Goal: Task Accomplishment & Management: Manage account settings

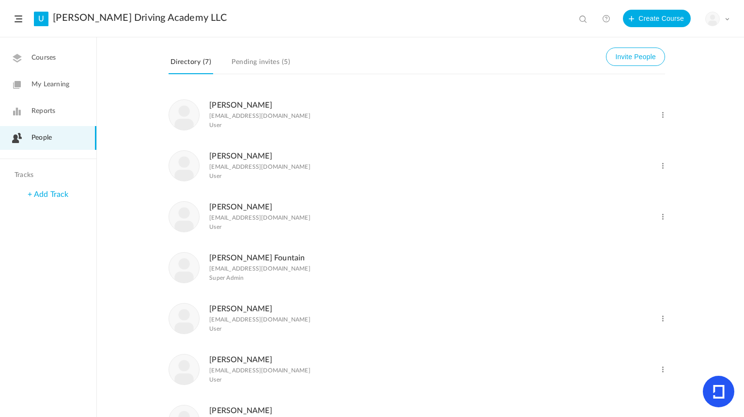
click at [55, 115] on link "Reports" at bounding box center [48, 111] width 96 height 24
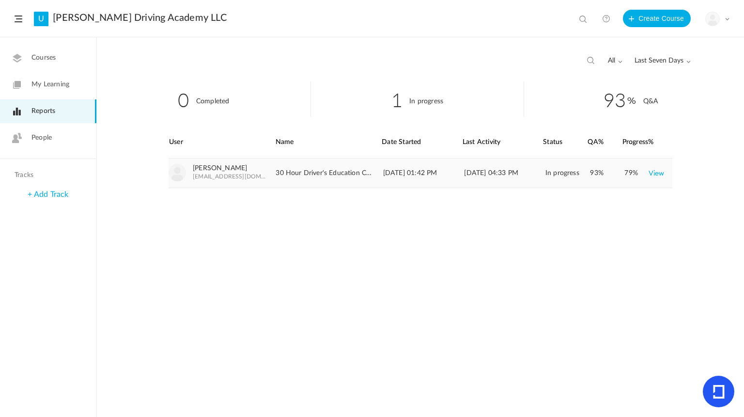
click at [655, 173] on link "View" at bounding box center [656, 172] width 16 height 17
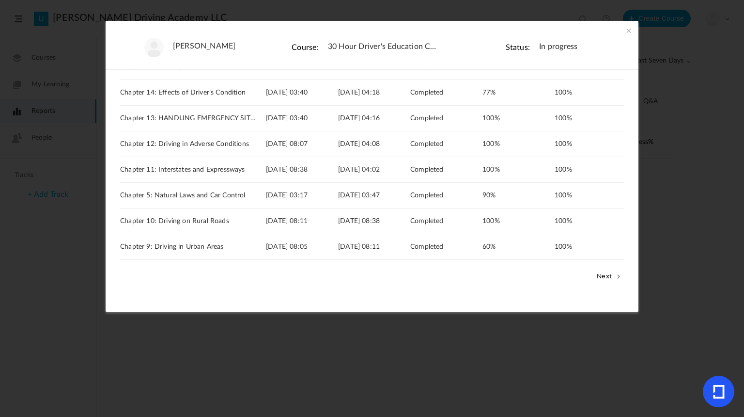
scroll to position [154, 0]
click at [607, 274] on button "Next" at bounding box center [609, 275] width 30 height 13
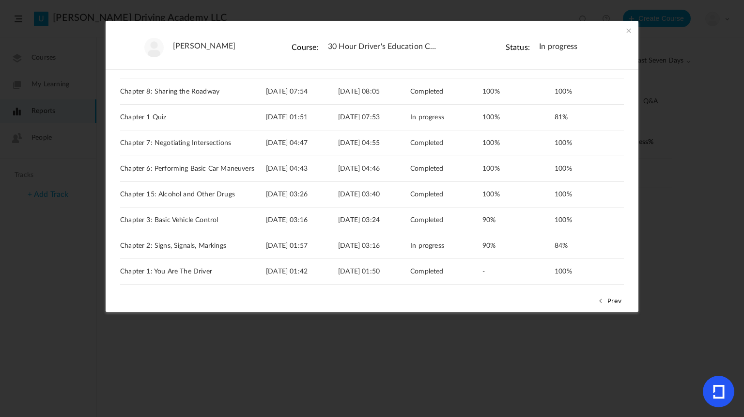
scroll to position [103, 0]
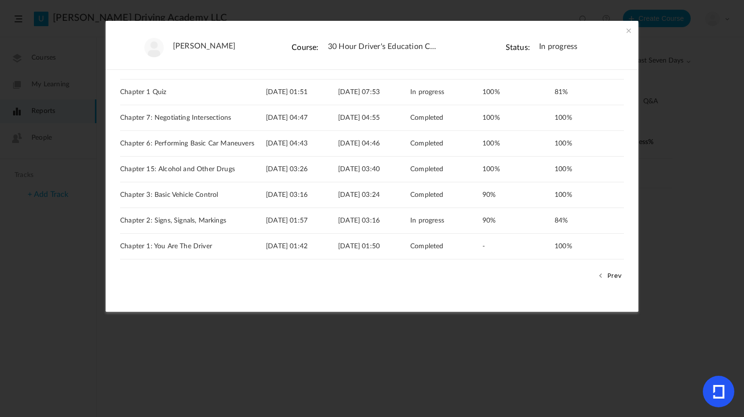
click at [610, 278] on button "Prev" at bounding box center [609, 275] width 29 height 13
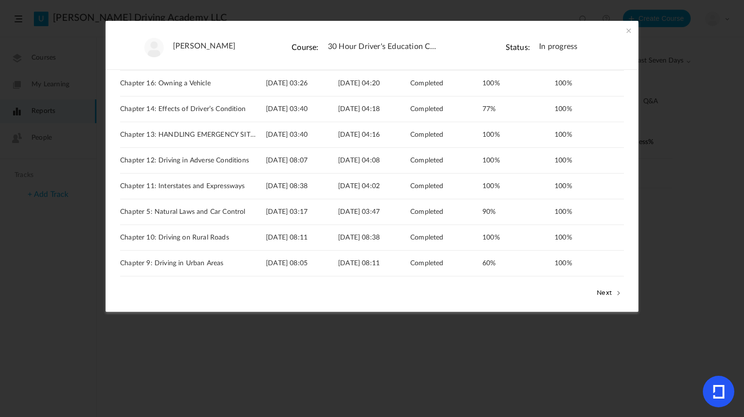
scroll to position [154, 0]
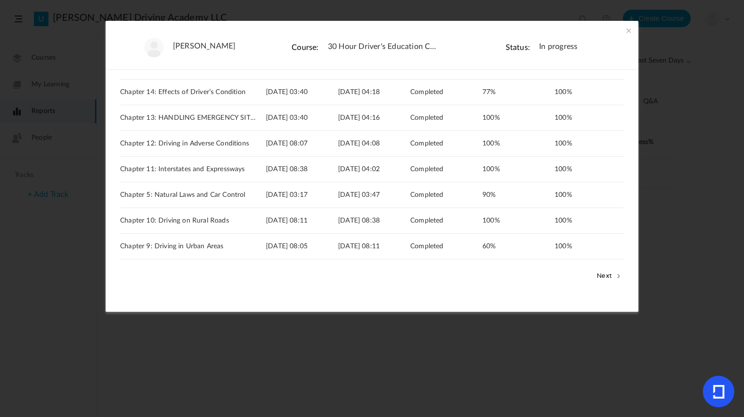
click at [627, 31] on span at bounding box center [629, 31] width 10 height 10
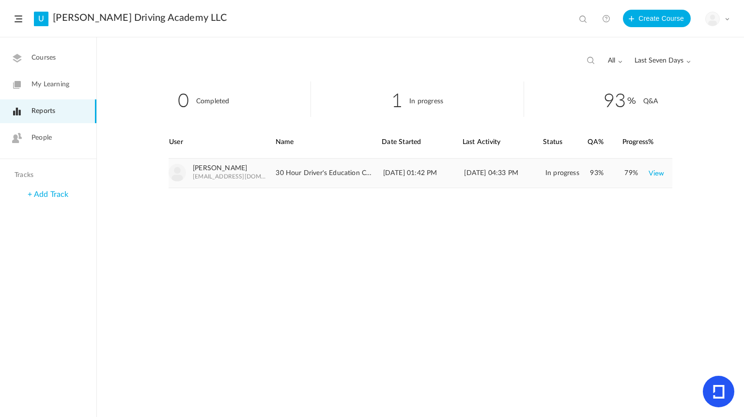
click at [651, 173] on link "View" at bounding box center [656, 172] width 16 height 17
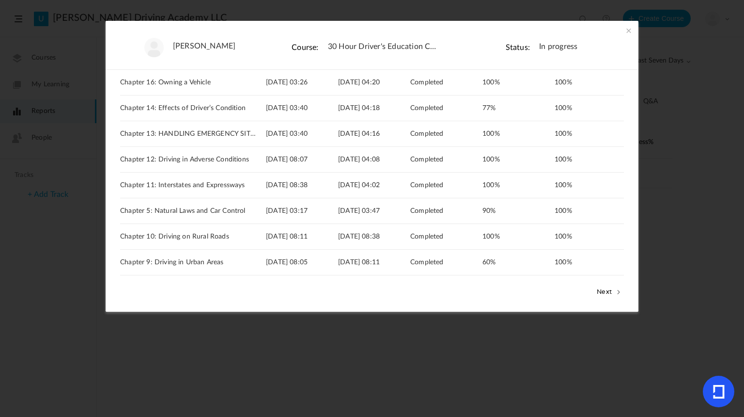
scroll to position [147, 0]
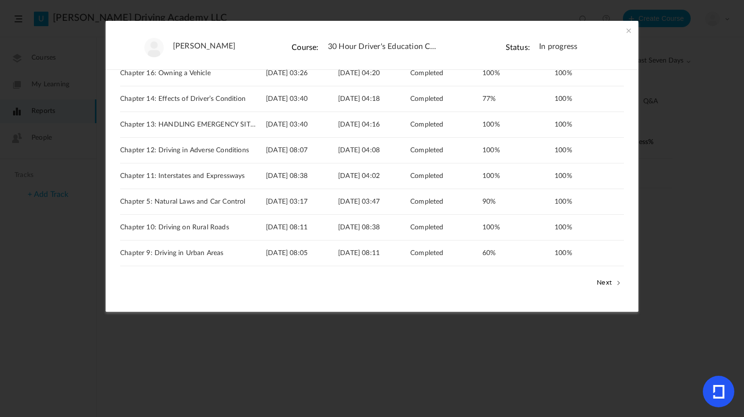
click at [605, 279] on button "Next" at bounding box center [609, 282] width 30 height 13
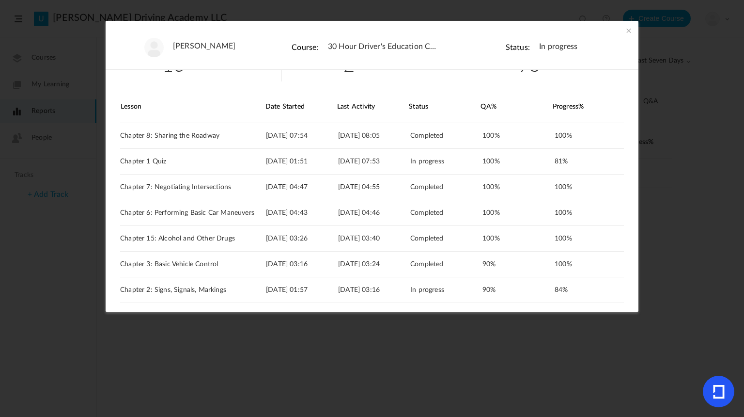
scroll to position [103, 0]
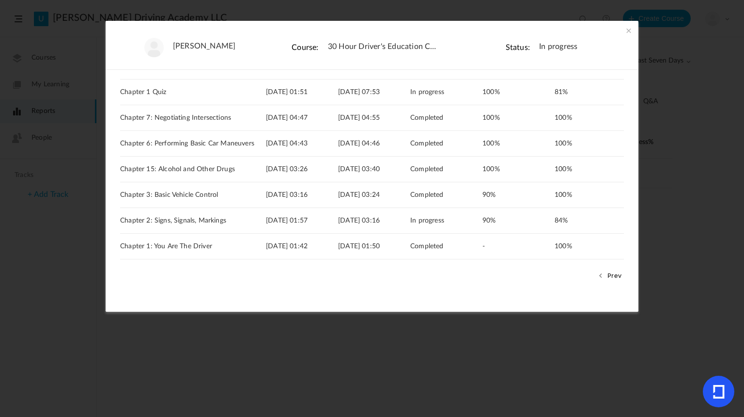
click at [606, 278] on button "Prev" at bounding box center [609, 275] width 29 height 13
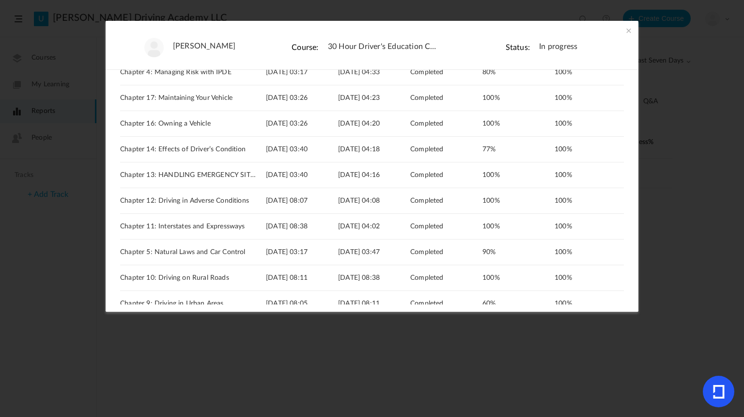
scroll to position [117, 0]
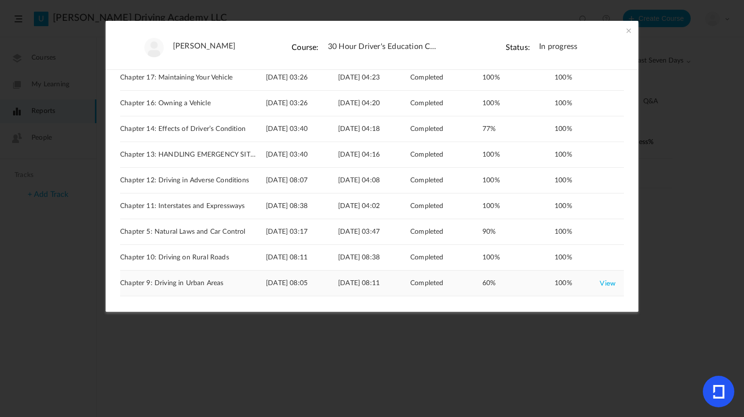
click at [606, 283] on link "View" at bounding box center [608, 282] width 16 height 17
click at [624, 32] on span at bounding box center [629, 31] width 10 height 10
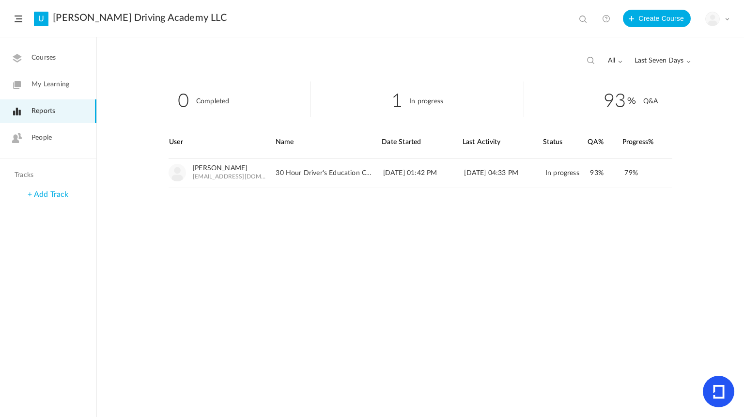
click at [39, 57] on span "Courses" at bounding box center [43, 58] width 24 height 10
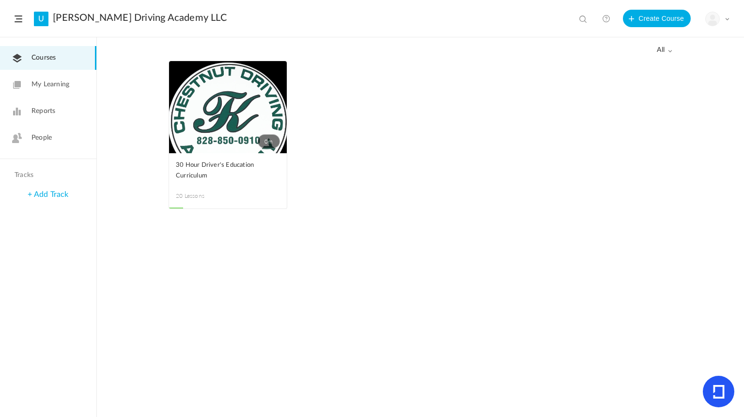
click at [19, 19] on span at bounding box center [19, 18] width 8 height 7
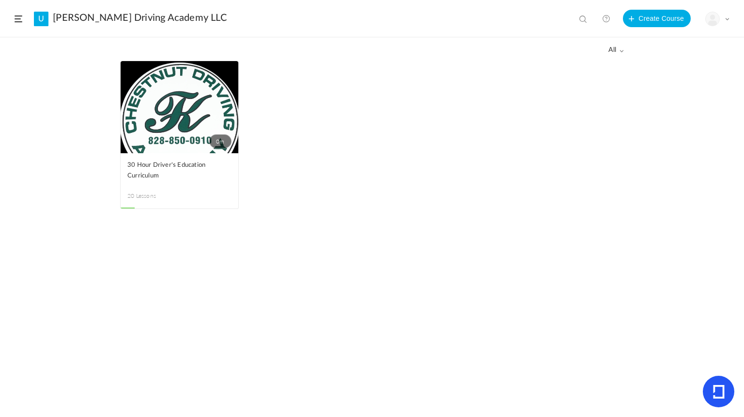
click at [0, 0] on span at bounding box center [0, 0] width 0 height 0
click at [0, 0] on link "Edit" at bounding box center [0, 0] width 0 height 0
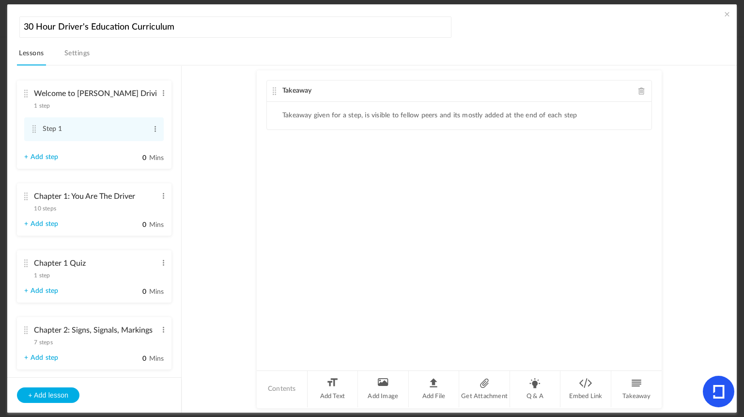
click at [31, 196] on div "Chapter 1: You Are The Driver 10 steps Edit Delete" at bounding box center [90, 200] width 133 height 26
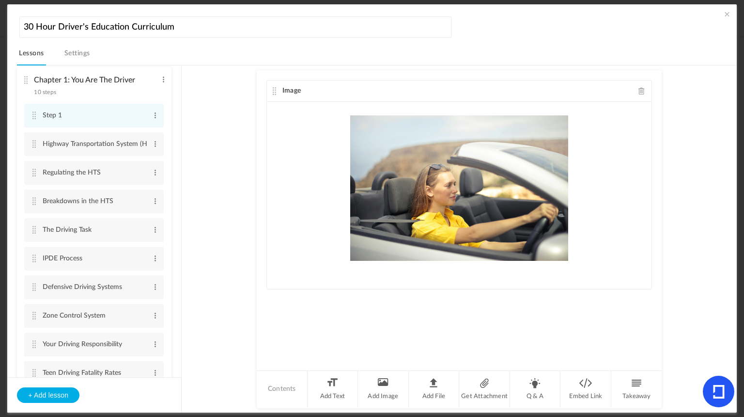
scroll to position [91, 0]
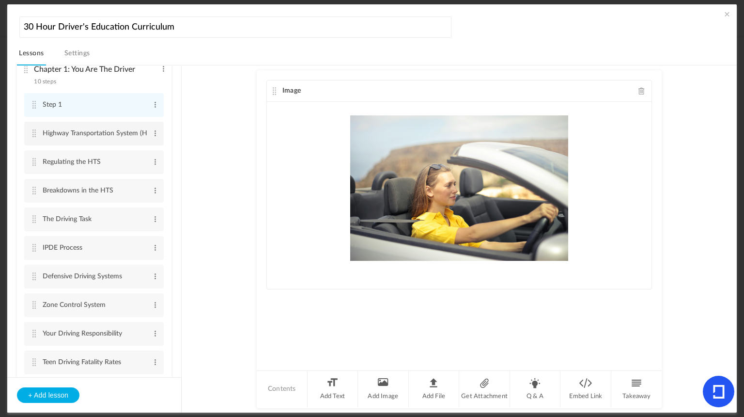
click at [36, 131] on cite at bounding box center [34, 133] width 7 height 8
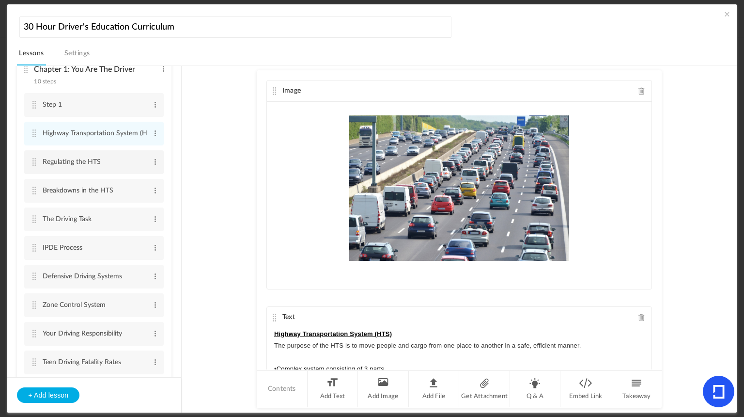
click at [33, 160] on cite at bounding box center [34, 162] width 7 height 8
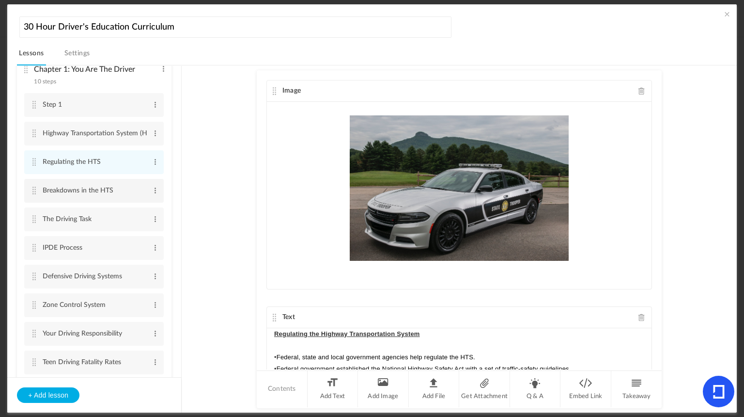
click at [33, 189] on cite at bounding box center [34, 190] width 7 height 8
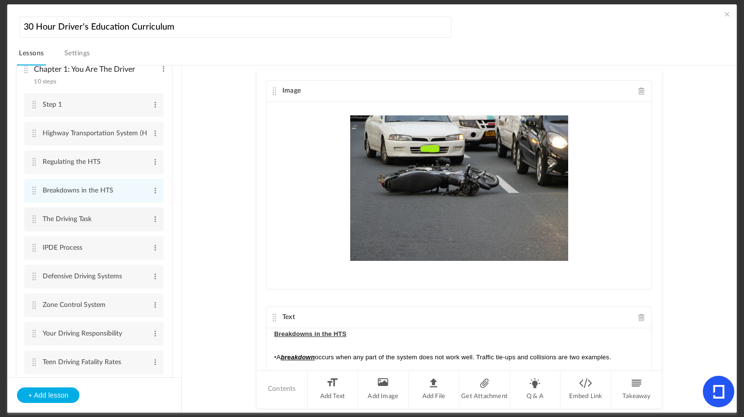
click at [33, 217] on cite at bounding box center [34, 219] width 7 height 8
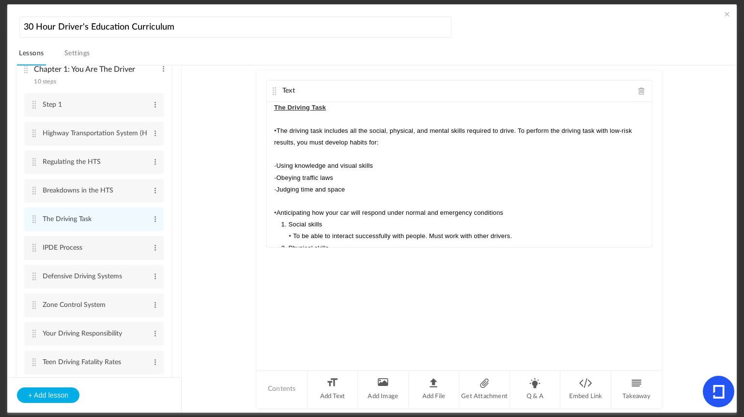
click at [35, 248] on cite at bounding box center [34, 248] width 7 height 8
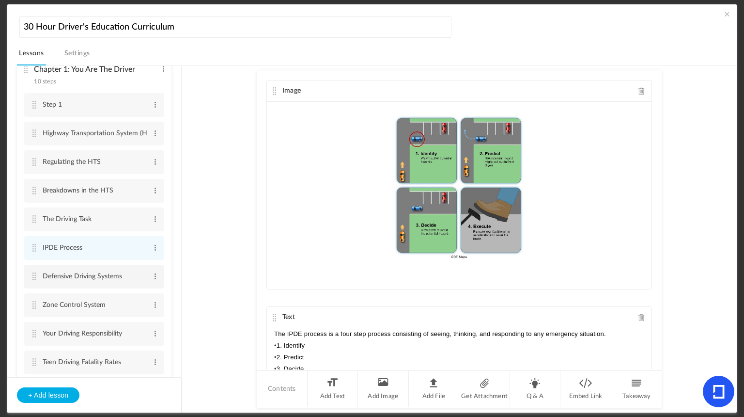
click at [32, 278] on cite at bounding box center [34, 276] width 7 height 8
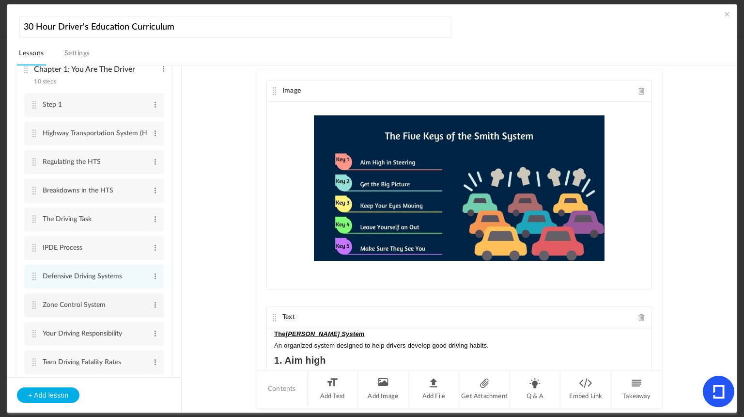
click at [32, 303] on cite at bounding box center [34, 305] width 7 height 8
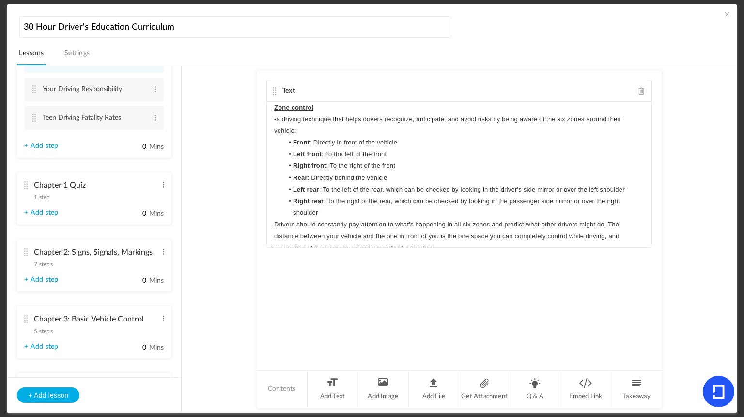
scroll to position [338, 0]
click at [35, 114] on cite at bounding box center [34, 115] width 7 height 8
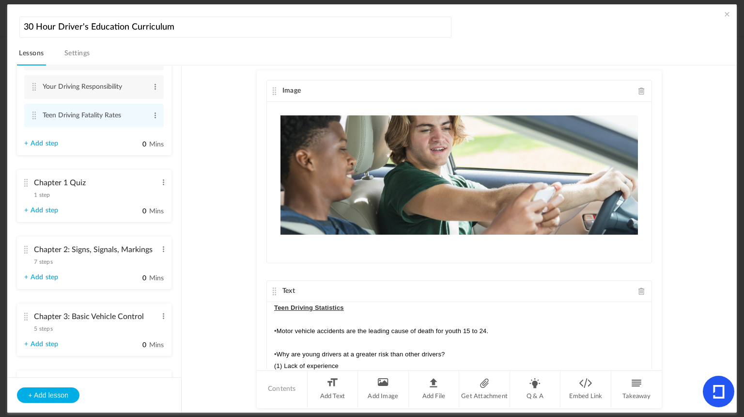
click at [25, 180] on cite at bounding box center [25, 183] width 7 height 8
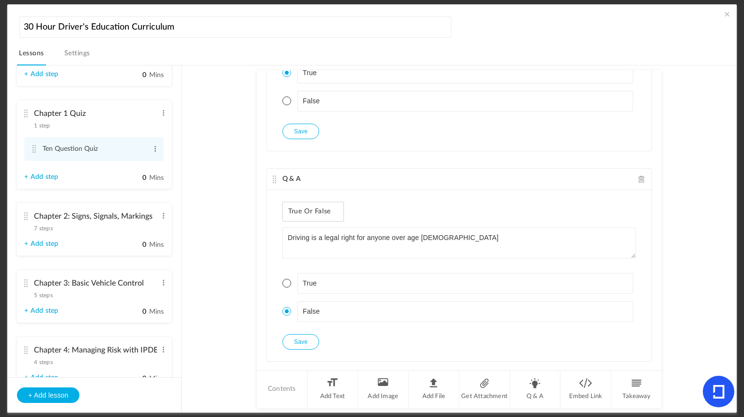
scroll to position [107, 0]
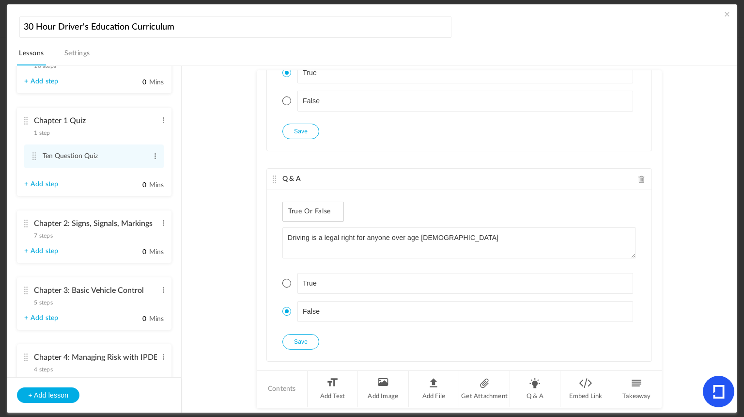
click at [25, 224] on cite at bounding box center [25, 223] width 7 height 8
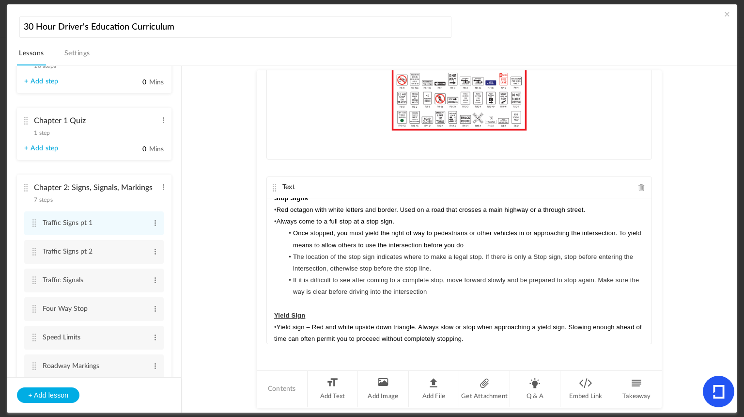
scroll to position [154, 0]
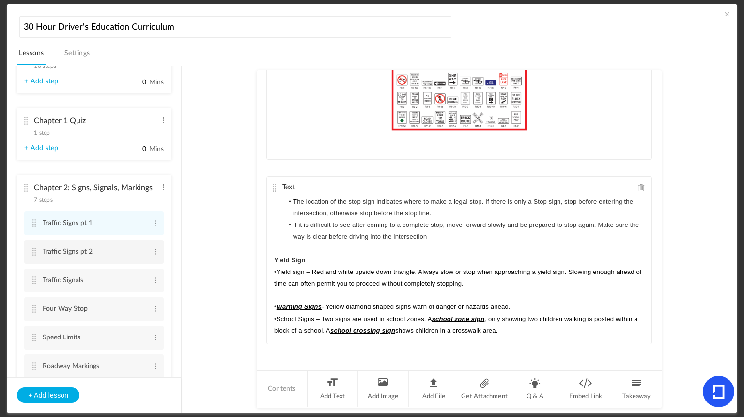
click at [31, 248] on cite at bounding box center [34, 251] width 7 height 8
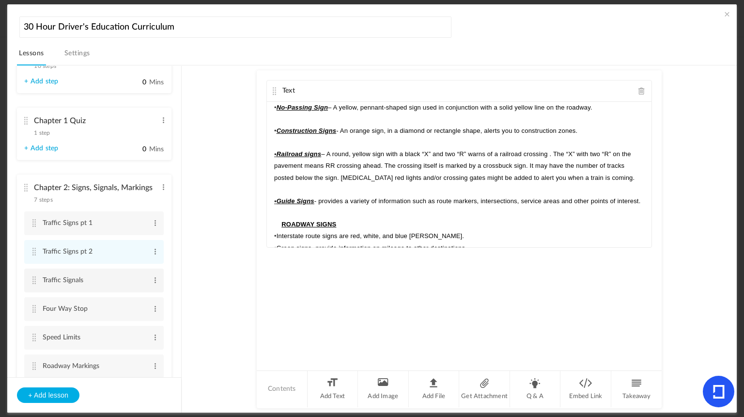
click at [33, 280] on cite at bounding box center [34, 280] width 7 height 8
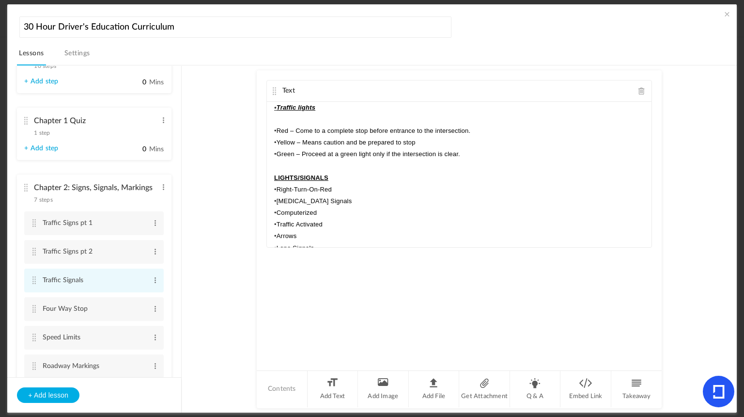
scroll to position [37, 0]
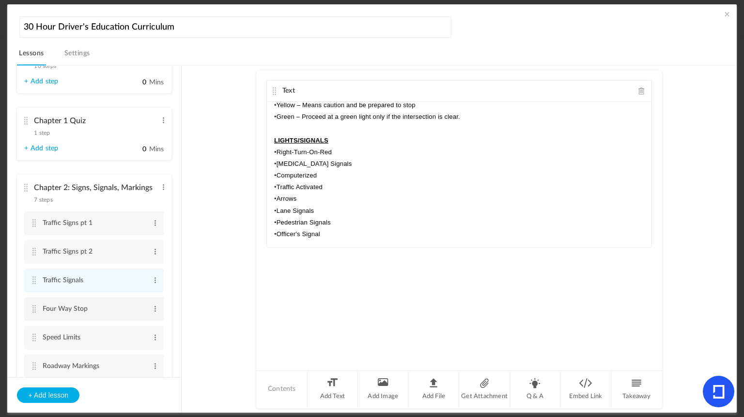
click at [31, 307] on cite at bounding box center [34, 309] width 7 height 8
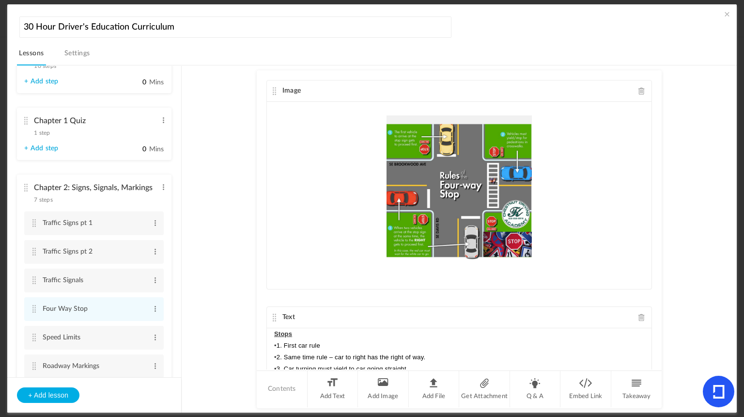
scroll to position [57, 0]
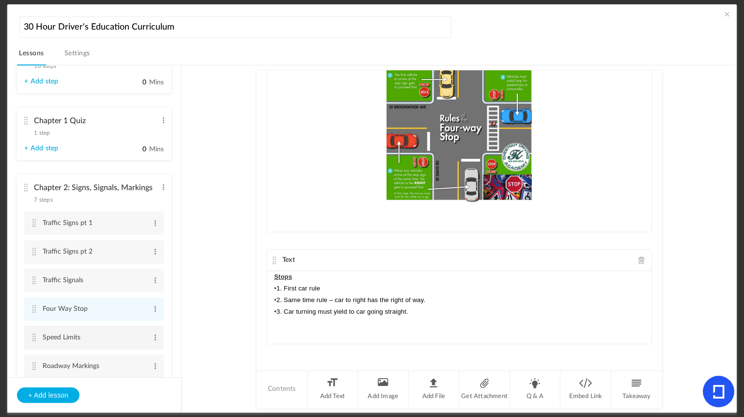
click at [32, 339] on cite at bounding box center [34, 337] width 7 height 8
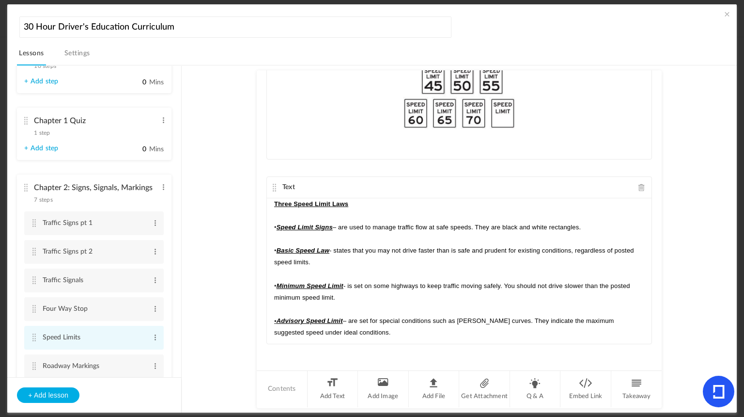
scroll to position [84, 0]
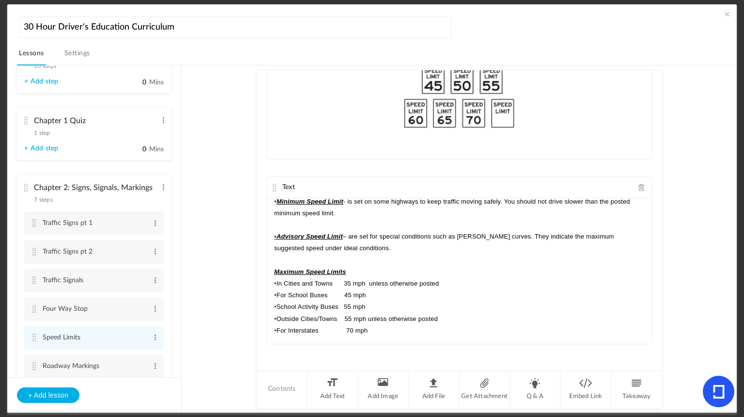
drag, startPoint x: 182, startPoint y: 139, endPoint x: 182, endPoint y: 156, distance: 17.0
click at [182, 156] on section "Welcome to [PERSON_NAME] Driving Academy 1 step Edit Delete Step 1 Edit Delete …" at bounding box center [377, 239] width 696 height 348
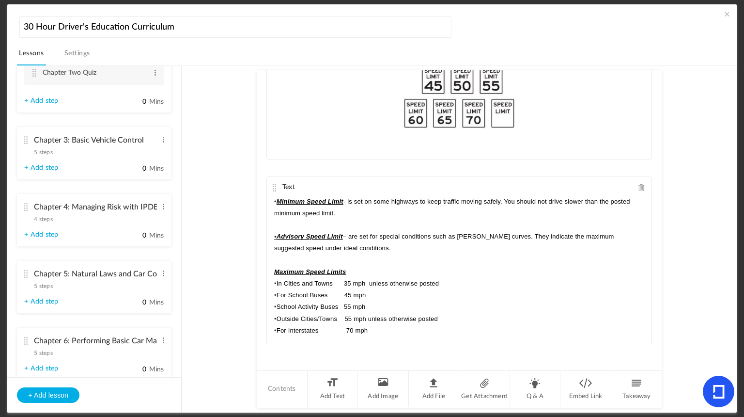
scroll to position [436, 0]
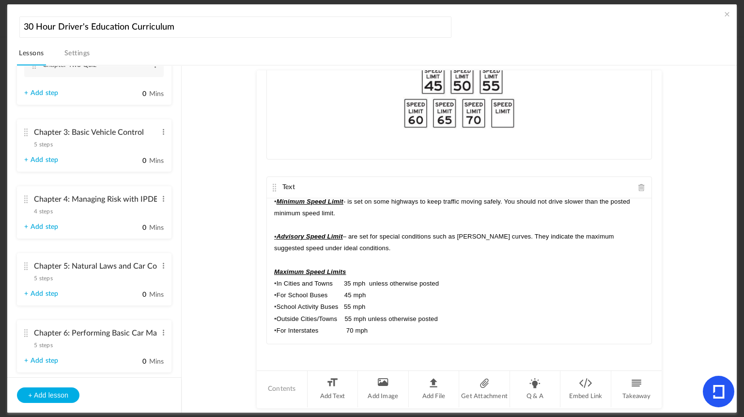
click at [27, 134] on cite at bounding box center [25, 132] width 7 height 8
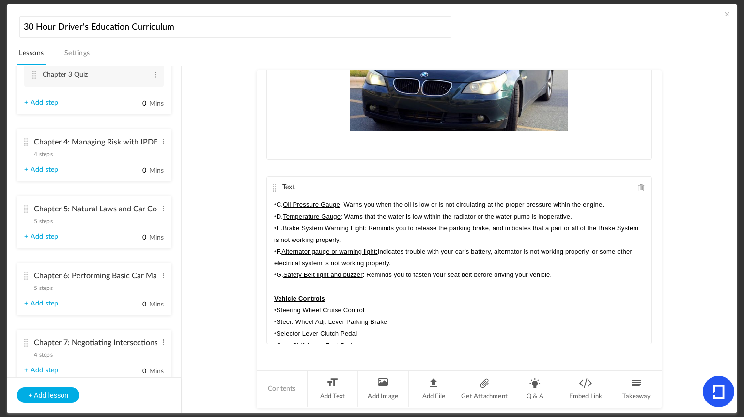
scroll to position [96, 0]
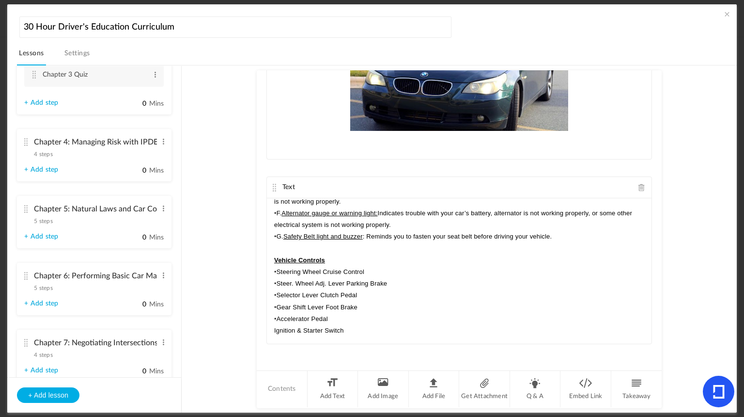
click at [23, 139] on cite at bounding box center [25, 142] width 7 height 8
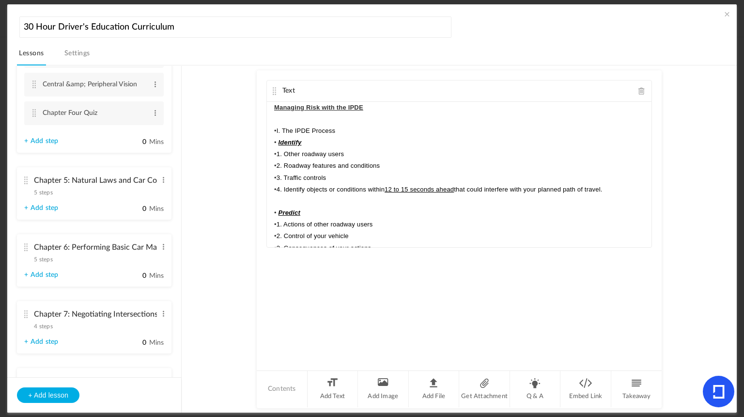
click at [26, 181] on cite at bounding box center [25, 180] width 7 height 8
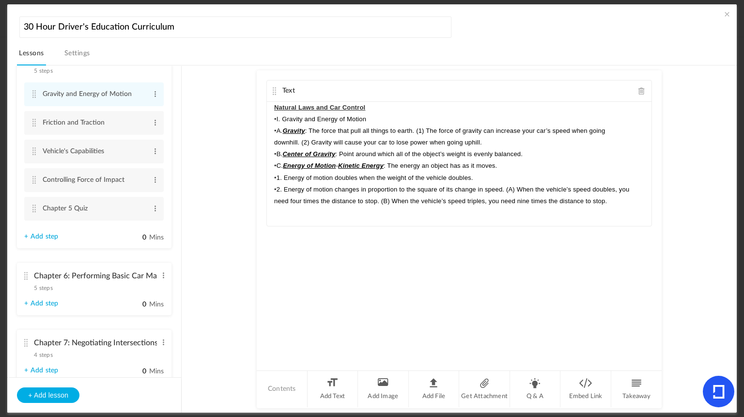
click at [27, 278] on cite at bounding box center [25, 276] width 7 height 8
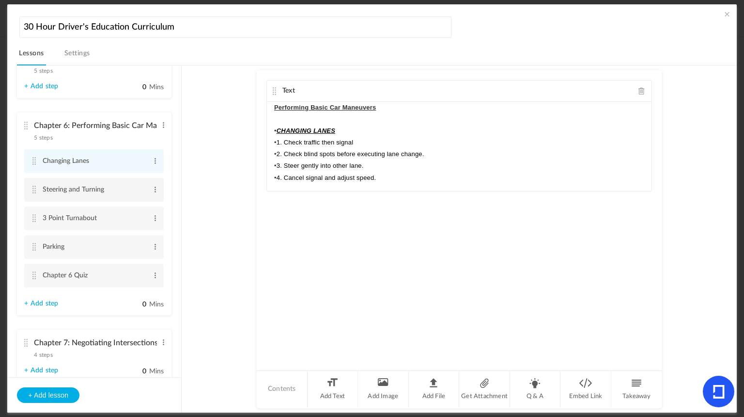
click at [36, 191] on cite at bounding box center [34, 189] width 7 height 8
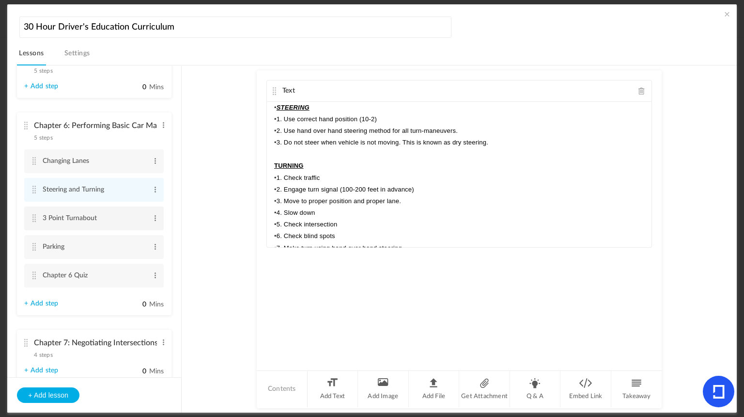
click at [33, 219] on cite at bounding box center [34, 218] width 7 height 8
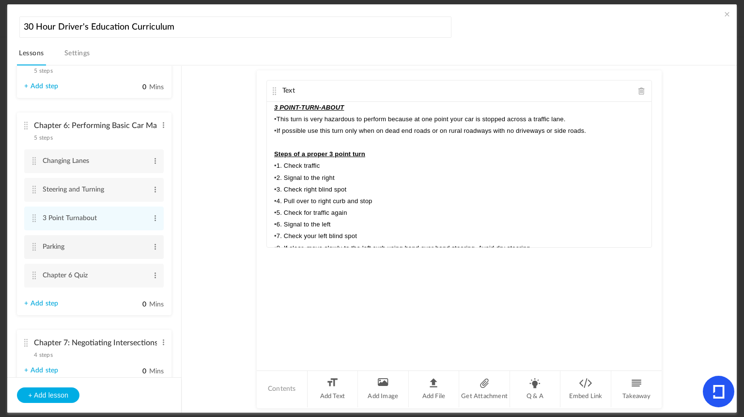
click at [36, 247] on cite at bounding box center [34, 247] width 7 height 8
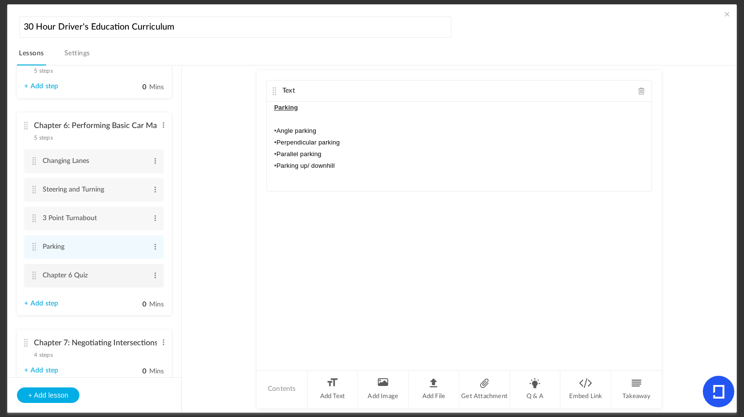
click at [34, 274] on cite at bounding box center [34, 275] width 7 height 8
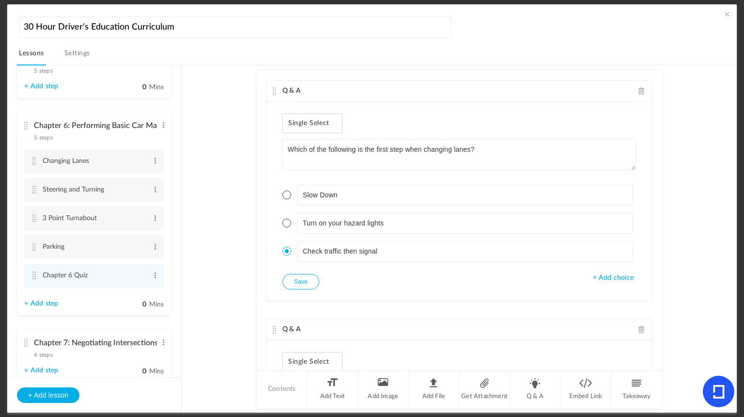
click at [22, 339] on cite at bounding box center [25, 343] width 7 height 8
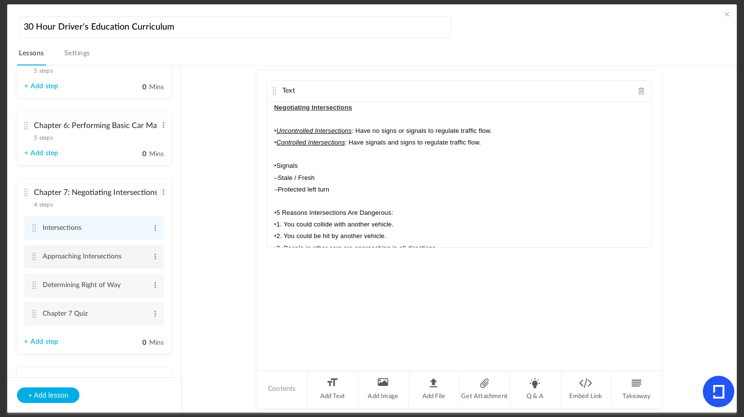
click at [31, 256] on cite at bounding box center [34, 256] width 7 height 8
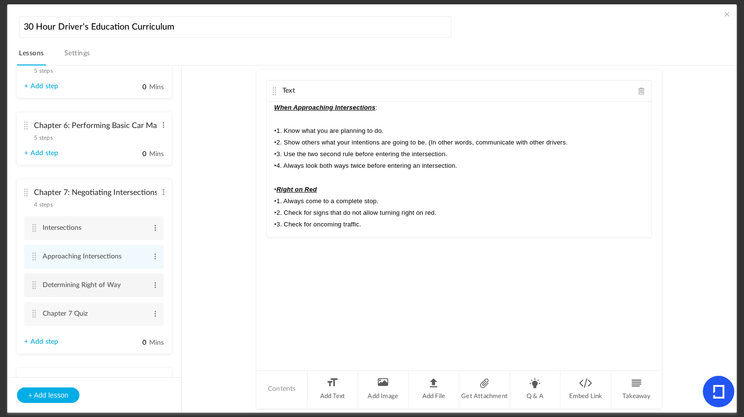
click at [34, 285] on cite at bounding box center [34, 285] width 7 height 8
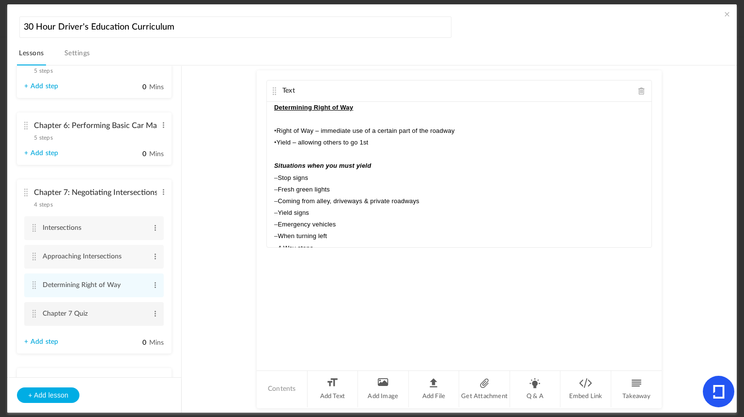
click at [35, 315] on cite at bounding box center [34, 313] width 7 height 8
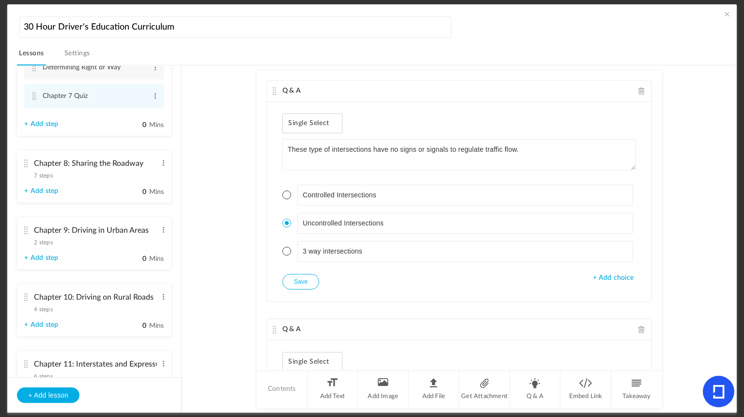
scroll to position [657, 0]
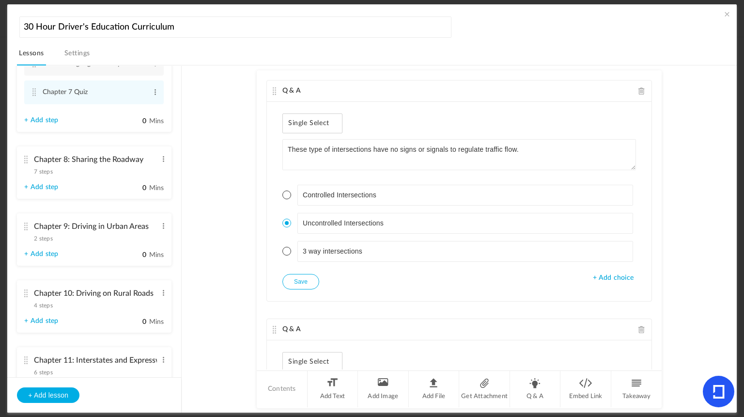
click at [28, 163] on cite at bounding box center [25, 159] width 7 height 8
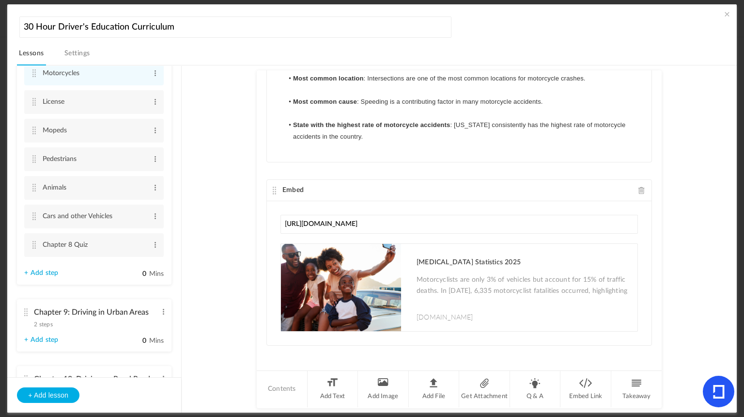
scroll to position [86, 0]
click at [31, 103] on cite at bounding box center [34, 102] width 7 height 8
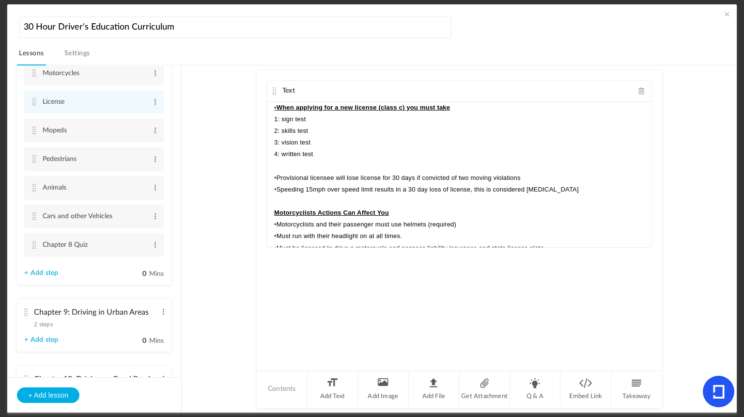
click at [691, 383] on au-course-substep "Text • When applying for a new license (class c) you must take 1: sign test 2: …" at bounding box center [458, 239] width 531 height 348
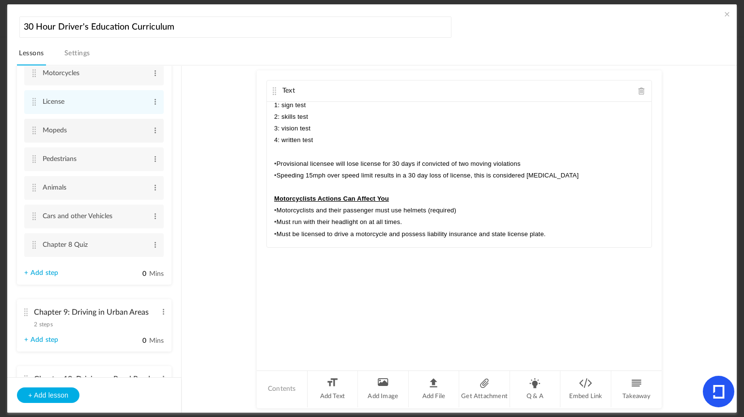
click at [36, 128] on cite at bounding box center [34, 130] width 7 height 8
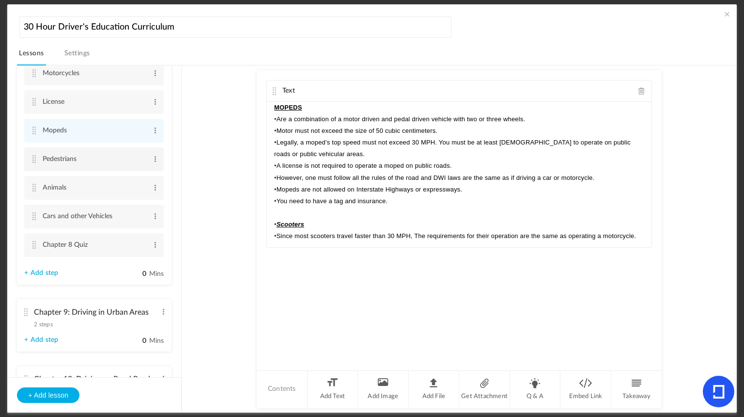
click at [35, 163] on cite at bounding box center [34, 159] width 7 height 8
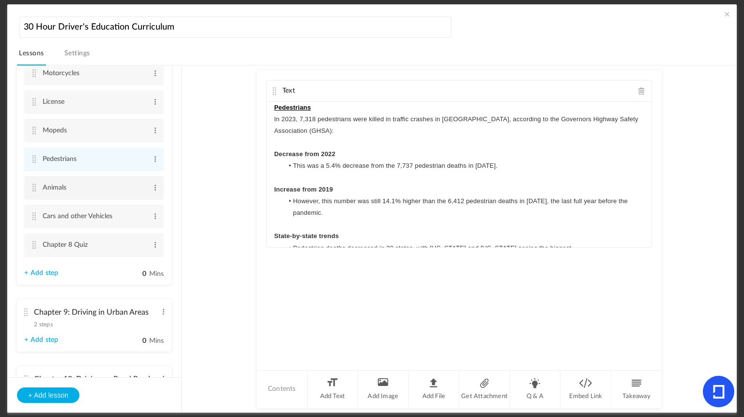
click at [36, 189] on cite at bounding box center [34, 188] width 7 height 8
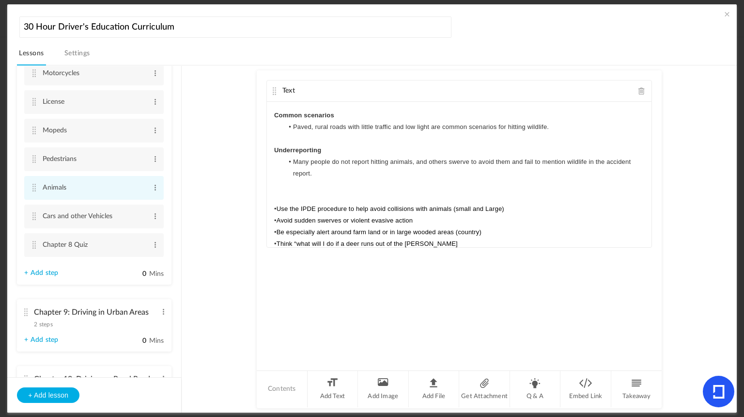
scroll to position [201, 0]
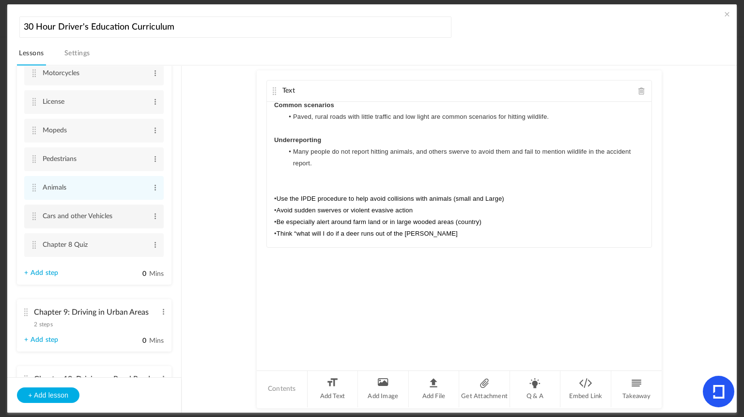
click at [33, 216] on cite at bounding box center [34, 216] width 7 height 8
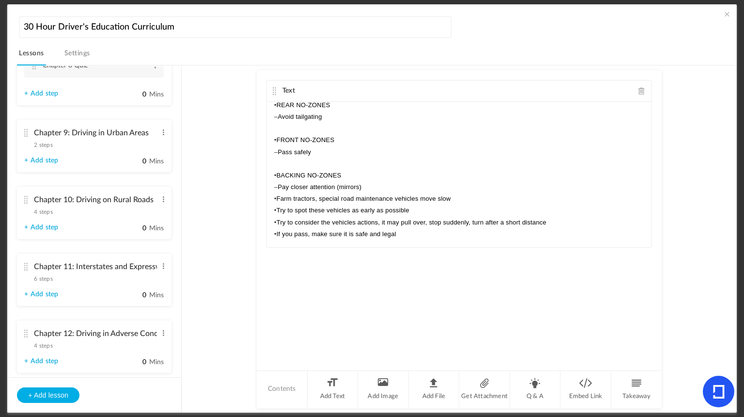
scroll to position [842, 0]
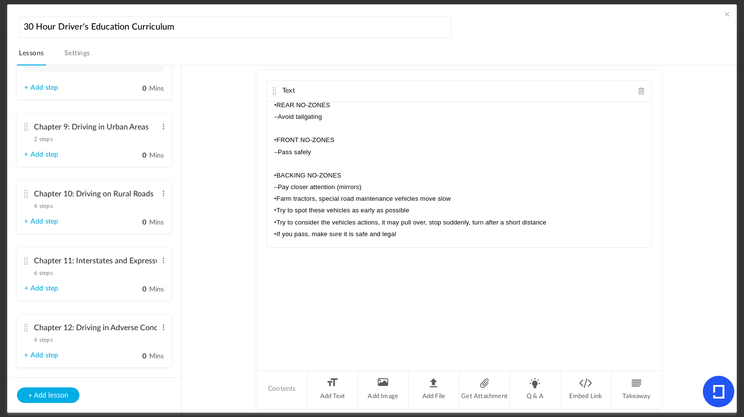
click at [23, 131] on cite at bounding box center [25, 127] width 7 height 8
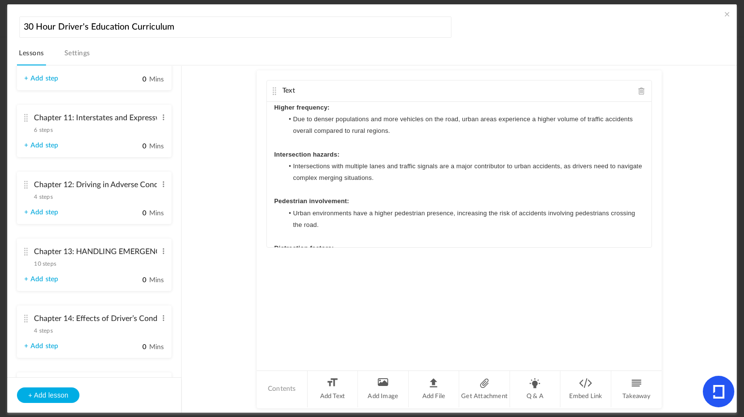
scroll to position [611, 0]
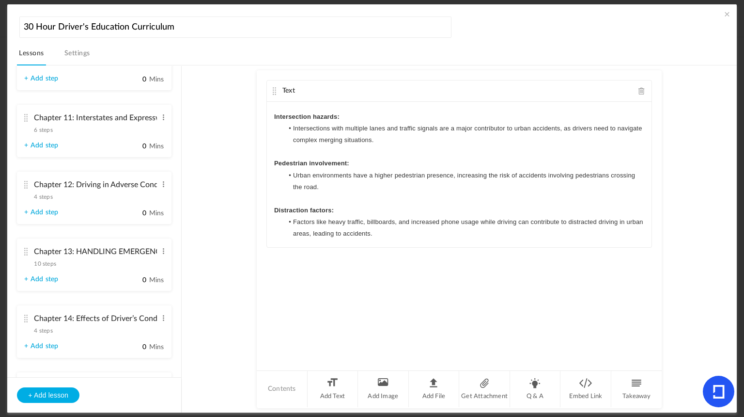
click at [25, 118] on cite at bounding box center [25, 118] width 7 height 8
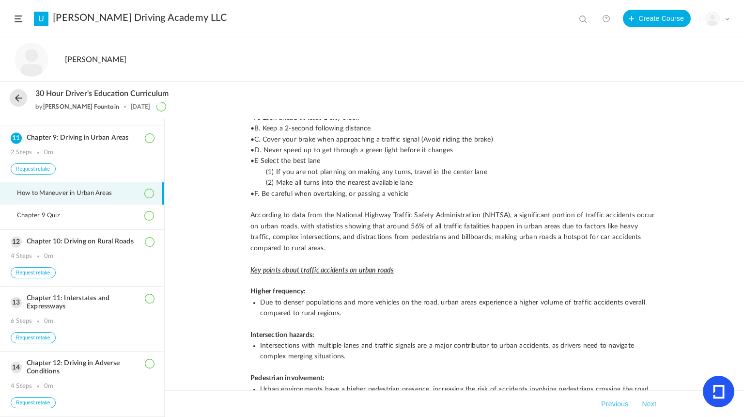
scroll to position [449, 0]
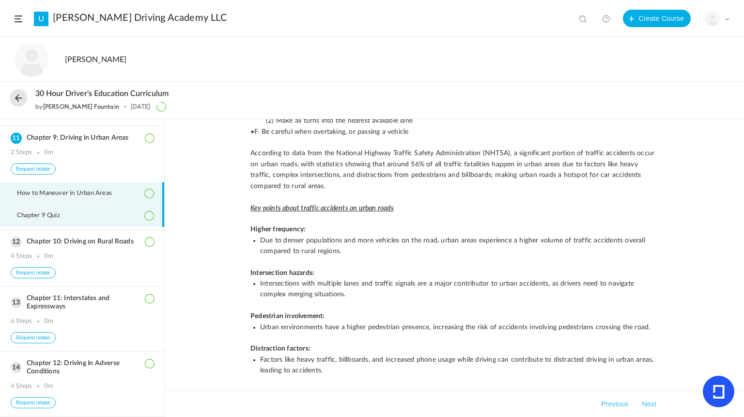
click at [82, 206] on li "Chapter 9 Quiz" at bounding box center [82, 215] width 164 height 22
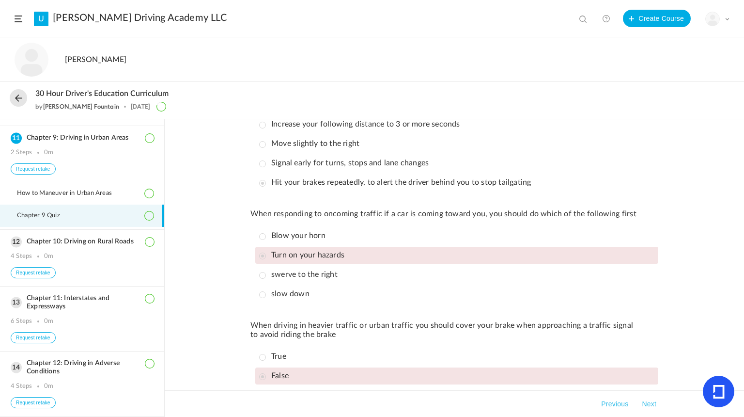
scroll to position [261, 0]
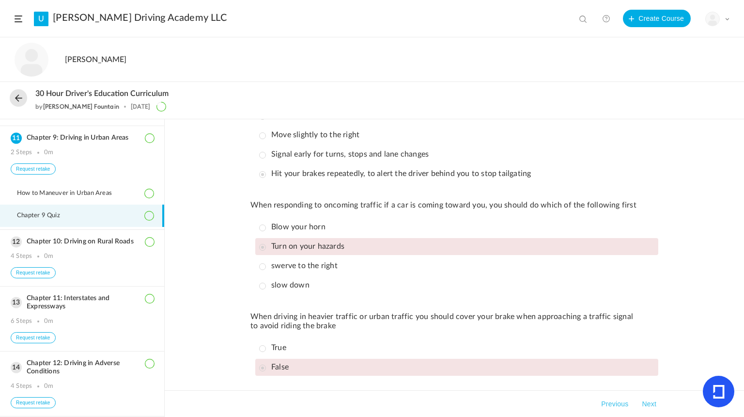
click at [16, 18] on span at bounding box center [19, 18] width 8 height 7
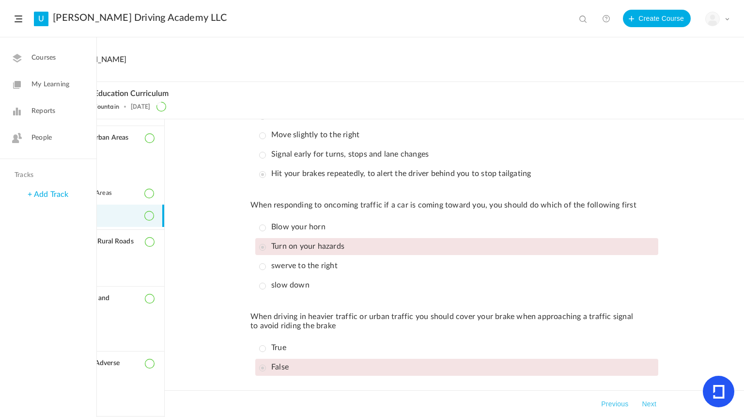
click at [52, 107] on span "Reports" at bounding box center [43, 111] width 24 height 10
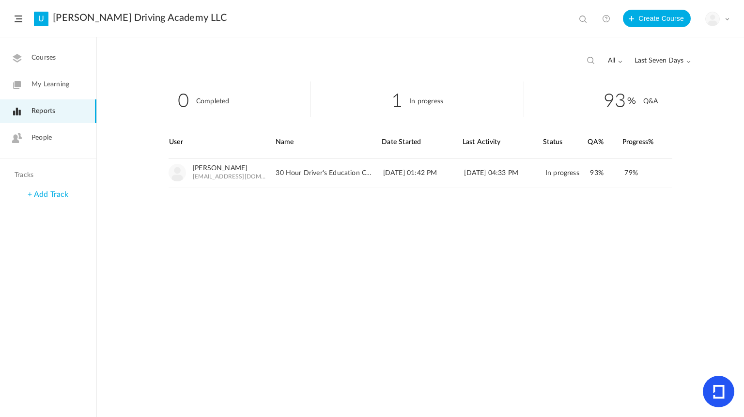
click at [52, 144] on link "People" at bounding box center [48, 138] width 96 height 24
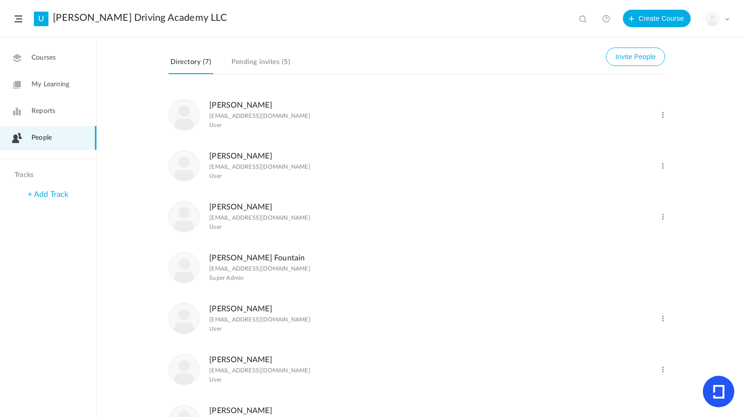
click at [236, 105] on link "[PERSON_NAME]" at bounding box center [240, 105] width 63 height 8
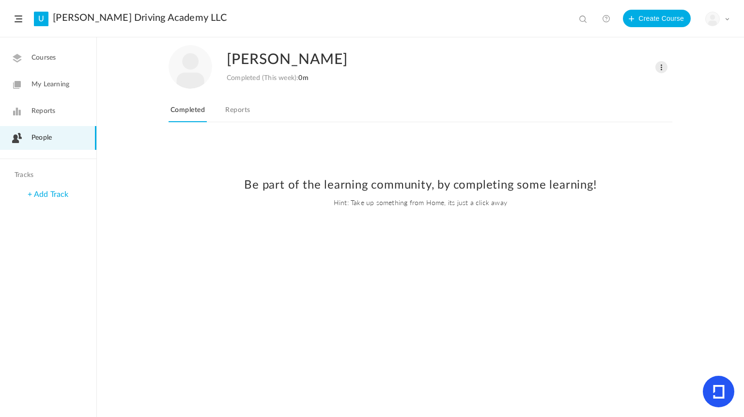
click at [240, 108] on link "Reports" at bounding box center [237, 113] width 29 height 18
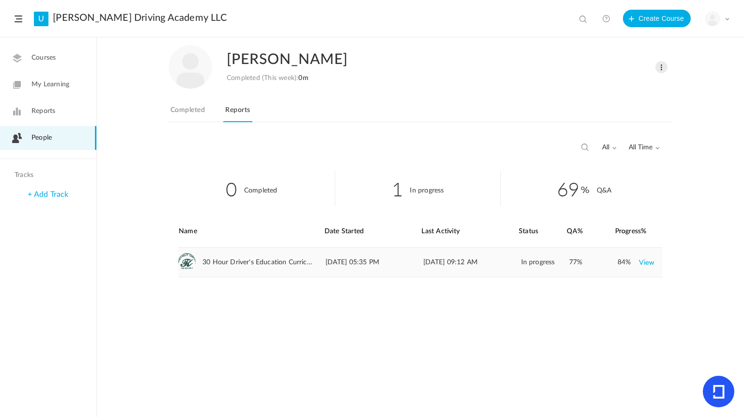
click at [649, 260] on link "View" at bounding box center [647, 261] width 16 height 17
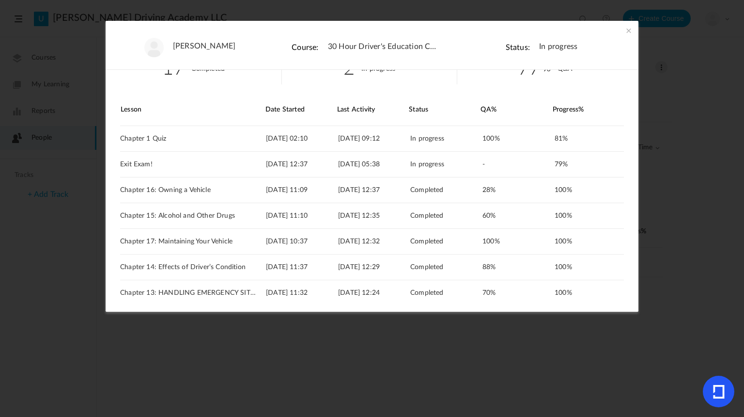
scroll to position [29, 0]
click at [627, 33] on span at bounding box center [629, 31] width 10 height 10
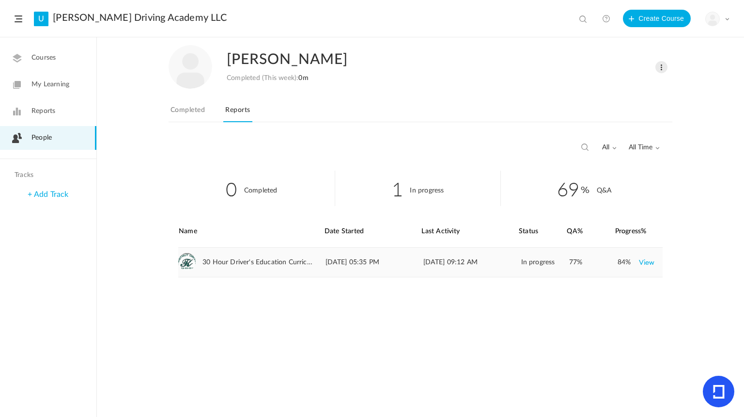
click at [644, 264] on link "View" at bounding box center [647, 261] width 16 height 17
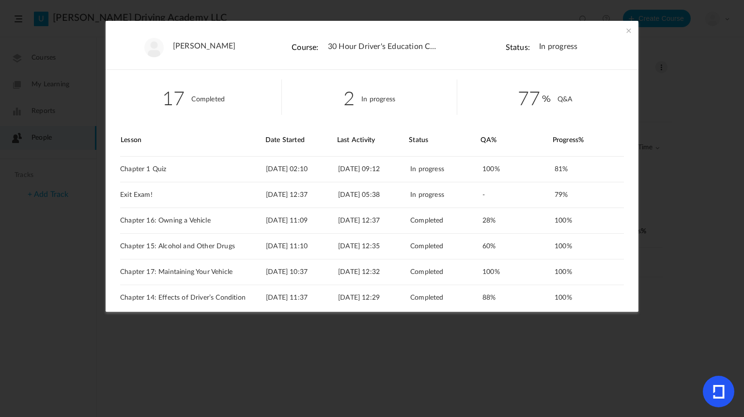
drag, startPoint x: 638, startPoint y: 144, endPoint x: 636, endPoint y: 173, distance: 29.1
click at [636, 173] on section "Andreih lagos Course: 30 Hour Driver's Education Curriculum Status: In progress…" at bounding box center [372, 208] width 744 height 417
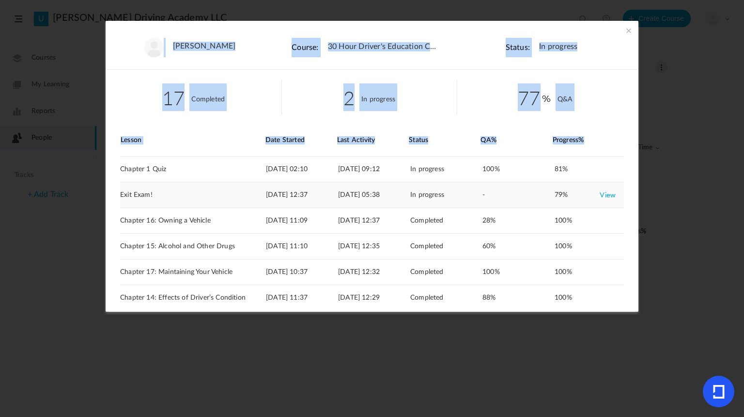
drag, startPoint x: 636, startPoint y: 173, endPoint x: 584, endPoint y: 185, distance: 53.1
click at [584, 185] on div "79% View" at bounding box center [589, 194] width 68 height 25
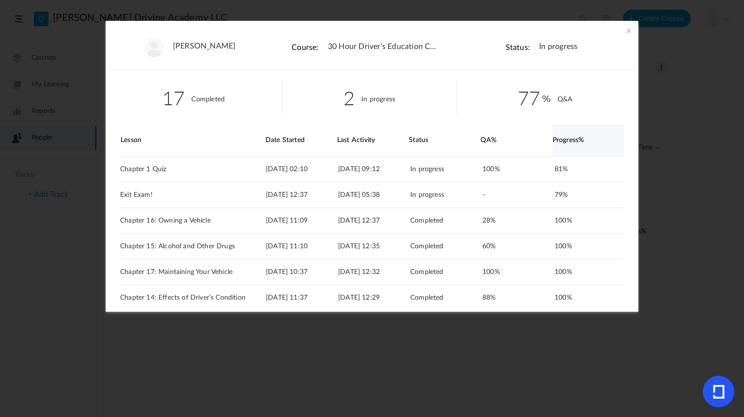
click at [602, 126] on div "Progress%" at bounding box center [588, 139] width 71 height 31
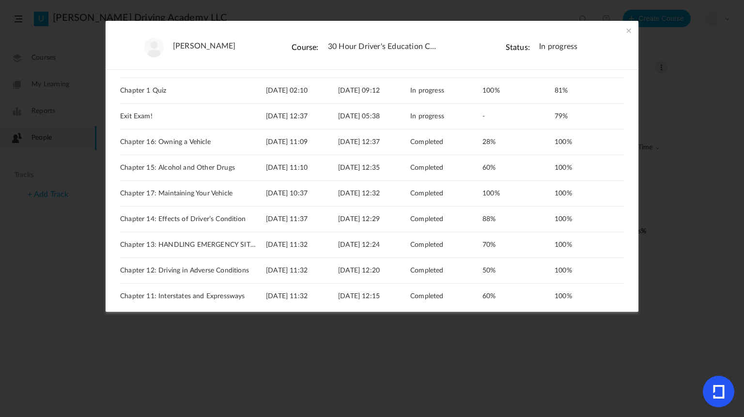
scroll to position [77, 0]
click at [601, 144] on link "View" at bounding box center [608, 142] width 16 height 17
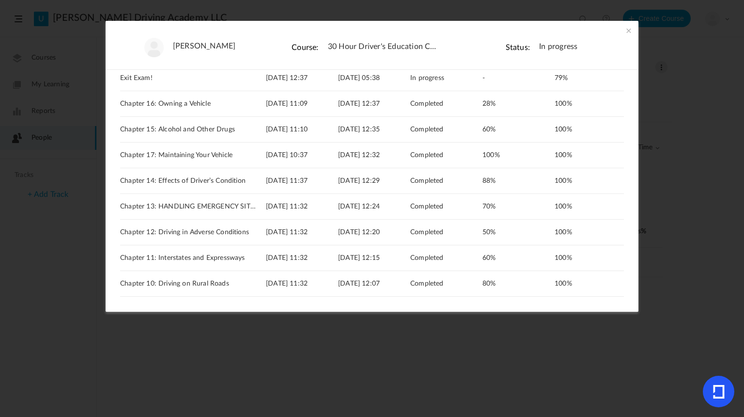
scroll to position [139, 0]
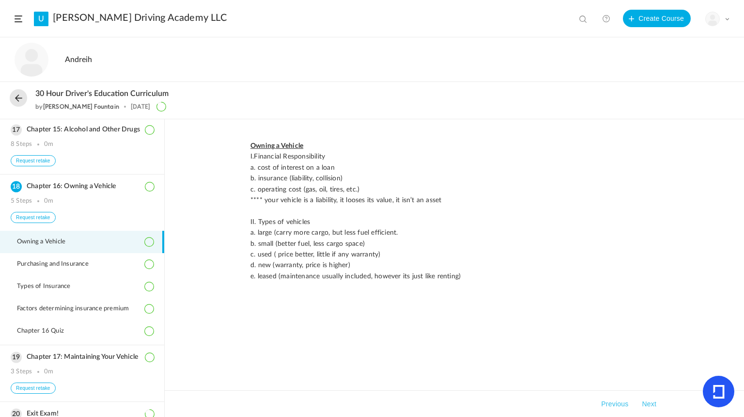
scroll to position [954, 0]
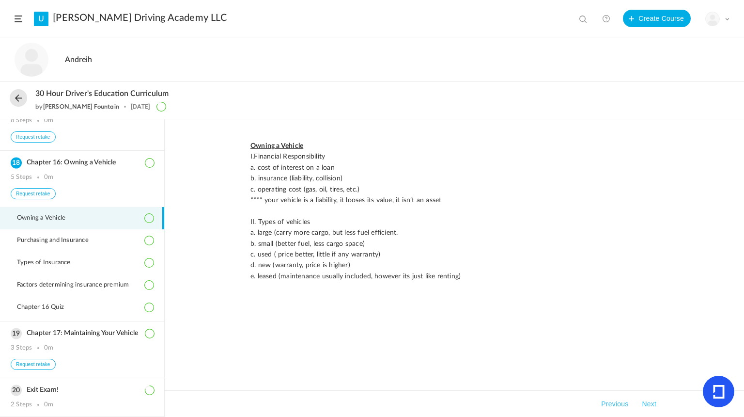
click at [117, 234] on li "Purchasing and Insurance" at bounding box center [82, 240] width 164 height 22
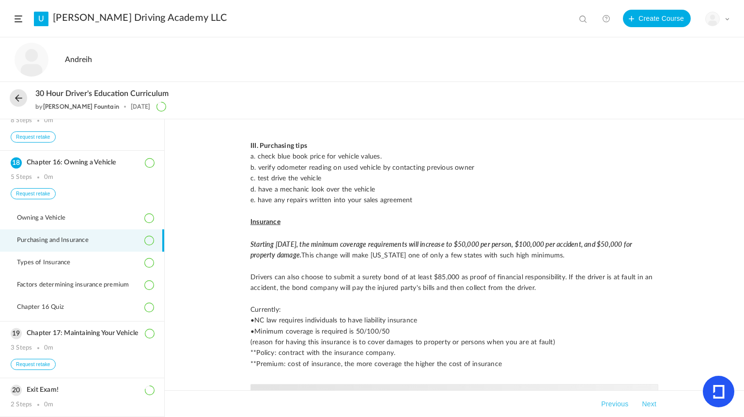
scroll to position [95, 0]
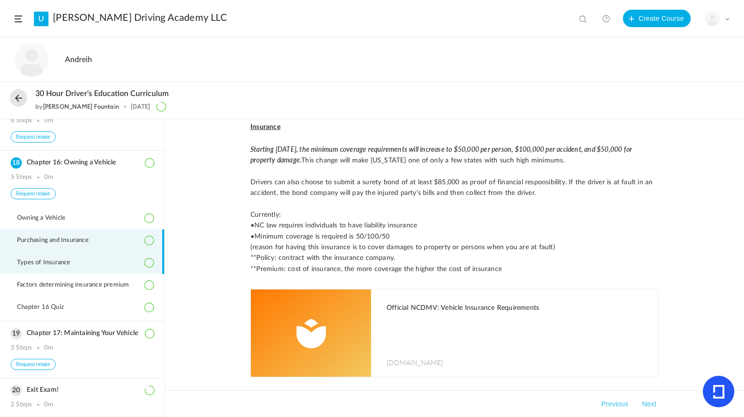
click at [122, 259] on li "Types of Insurance" at bounding box center [82, 262] width 164 height 22
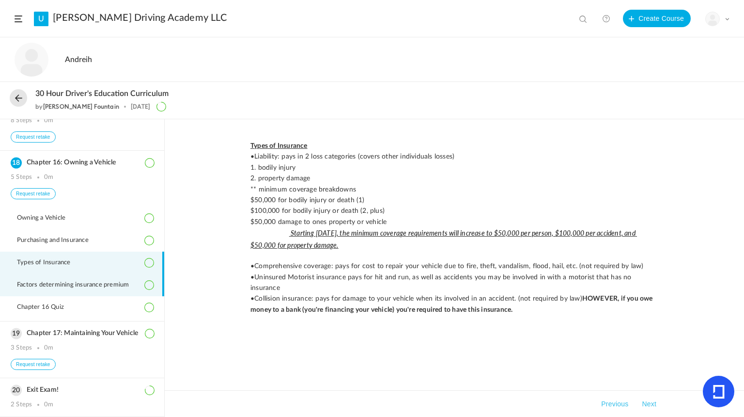
click at [119, 282] on li "Factors determining insurance premium" at bounding box center [82, 285] width 164 height 22
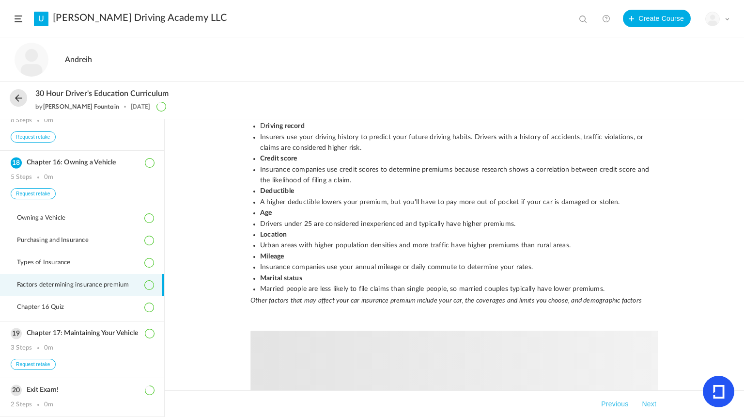
scroll to position [149, 0]
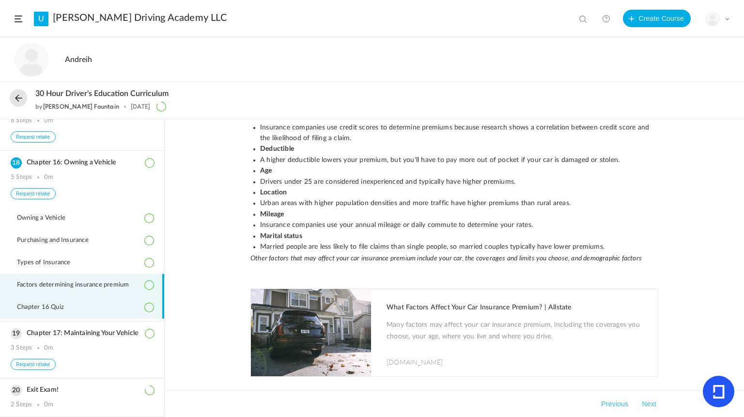
click at [94, 303] on li "Chapter 16 Quiz" at bounding box center [82, 307] width 164 height 22
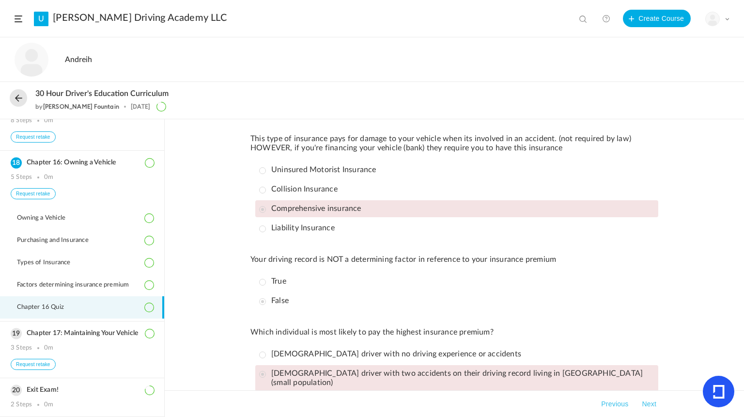
scroll to position [474, 0]
